Goal: Obtain resource: Download file/media

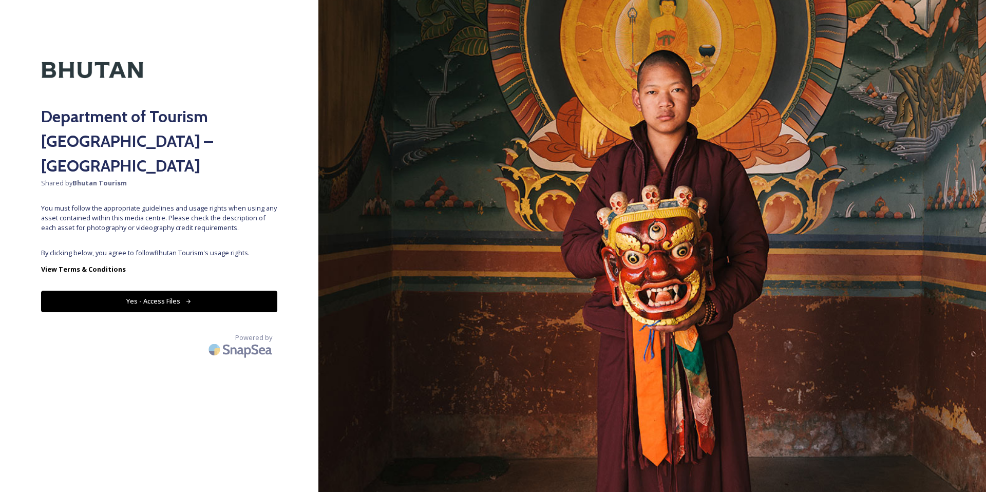
click at [183, 291] on button "Yes - Access Files" at bounding box center [159, 301] width 236 height 21
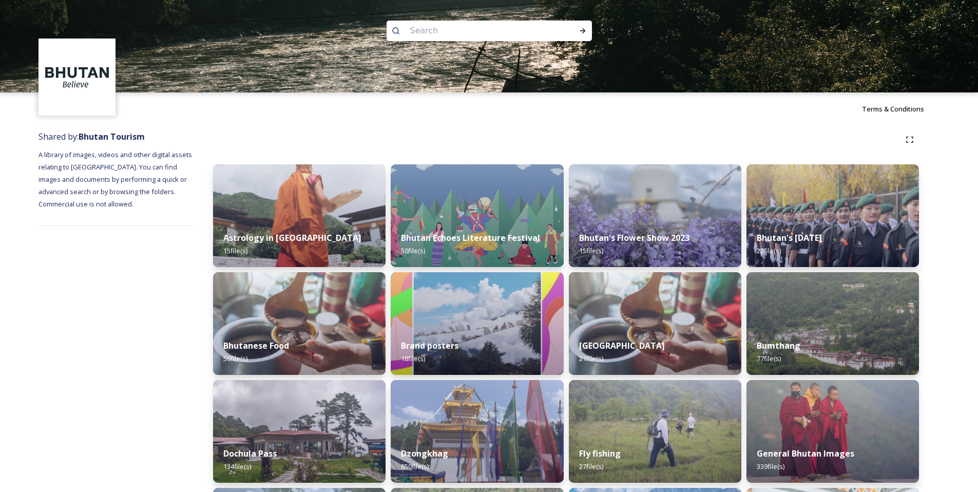
click at [438, 34] on input at bounding box center [475, 31] width 141 height 23
type input "first aid"
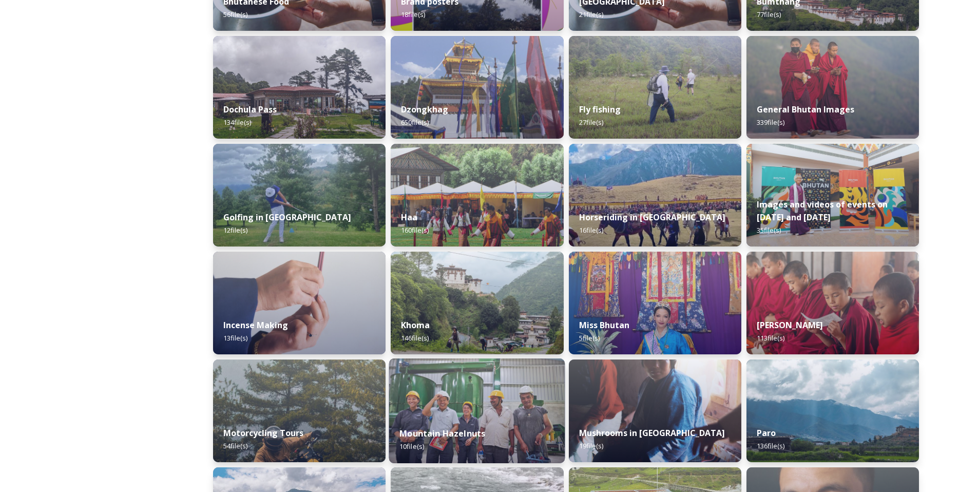
scroll to position [344, 0]
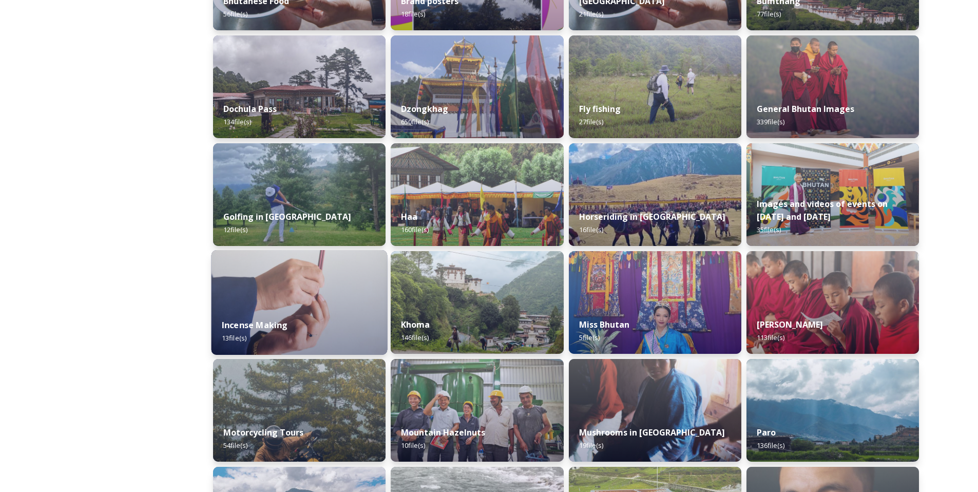
click at [296, 332] on div "Incense Making 13 file(s)" at bounding box center [299, 331] width 176 height 47
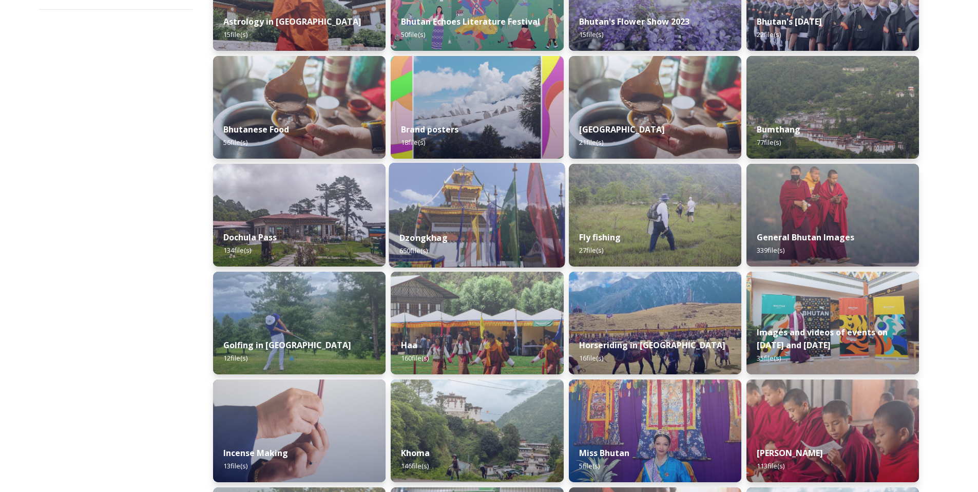
scroll to position [216, 0]
click at [458, 226] on div "Dzongkhag 650 file(s)" at bounding box center [477, 244] width 176 height 47
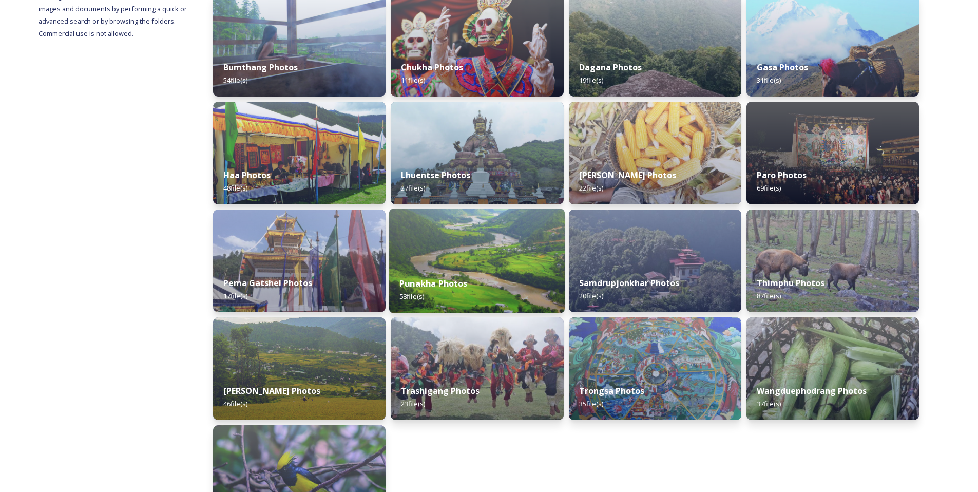
scroll to position [254, 0]
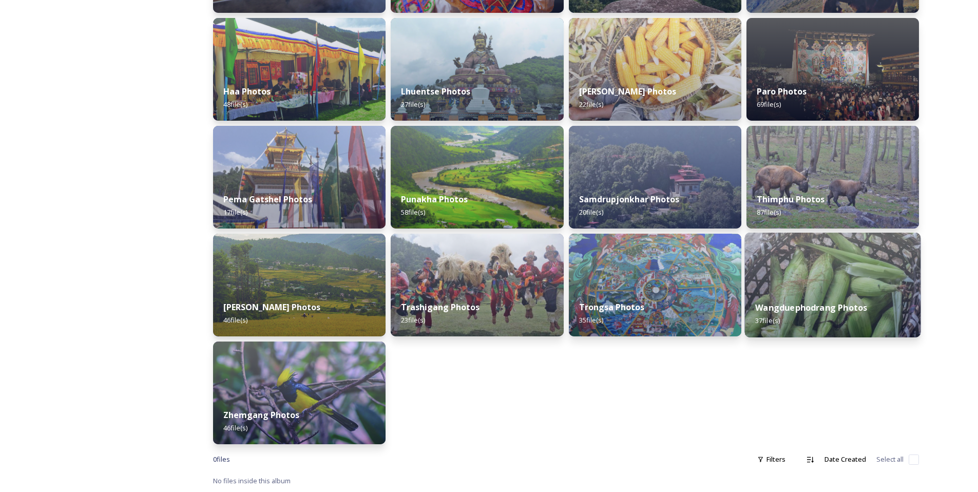
click at [774, 293] on div "Wangduephodrang Photos 37 file(s)" at bounding box center [832, 314] width 176 height 47
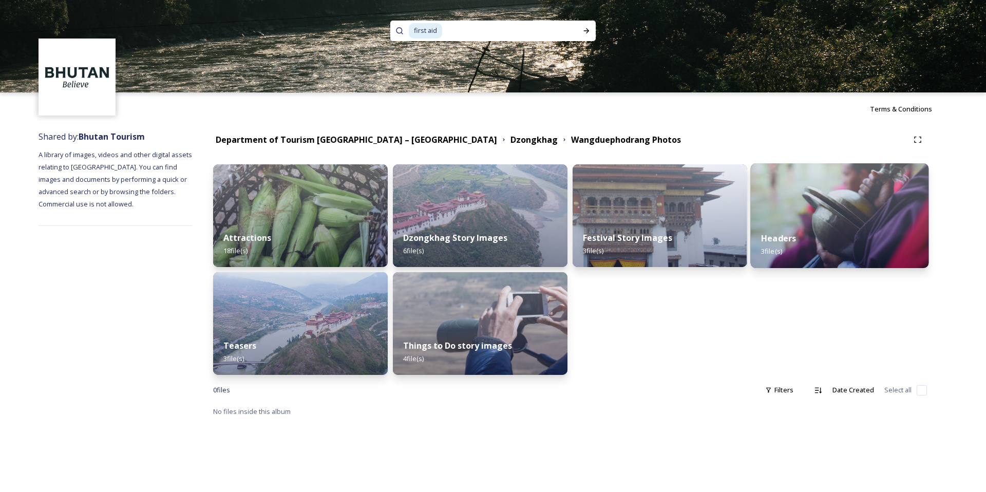
click at [901, 238] on div "Headers 3 file(s)" at bounding box center [839, 244] width 178 height 47
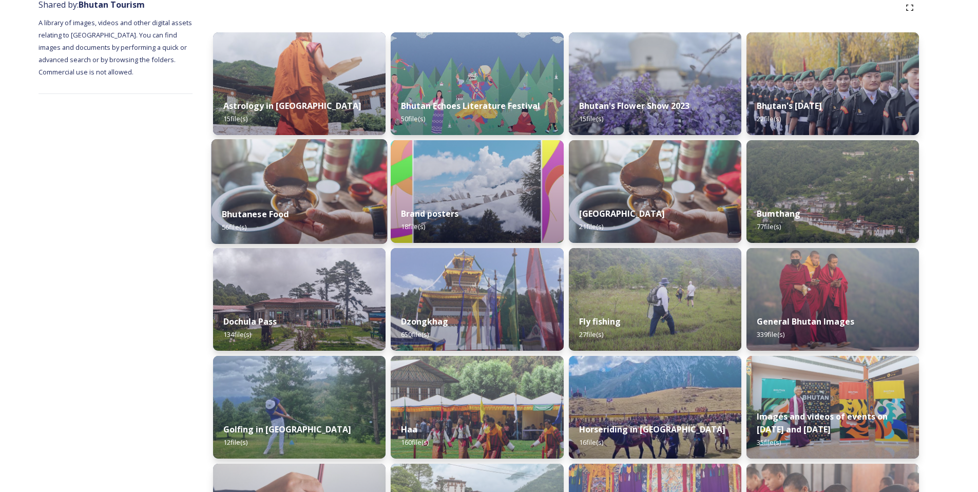
scroll to position [154, 0]
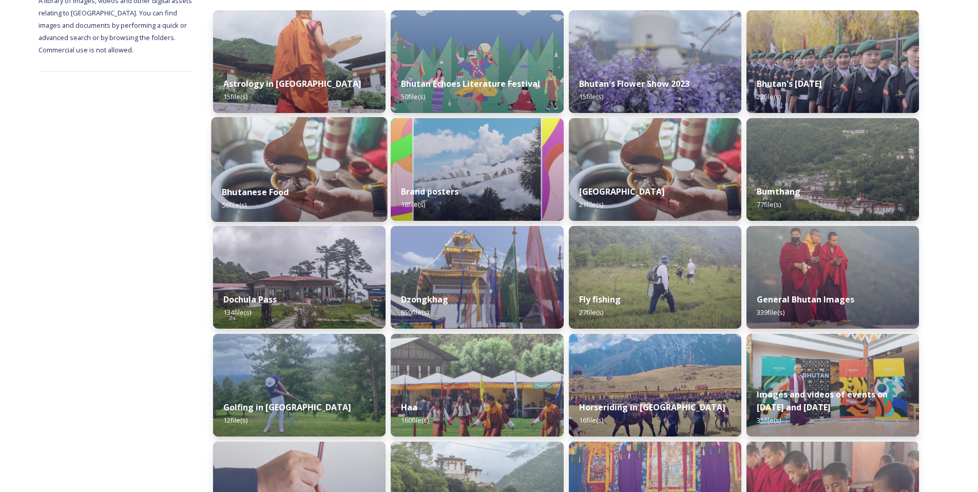
click at [323, 297] on div "Dochula Pass 134 file(s)" at bounding box center [299, 306] width 172 height 46
